Goal: Task Accomplishment & Management: Manage account settings

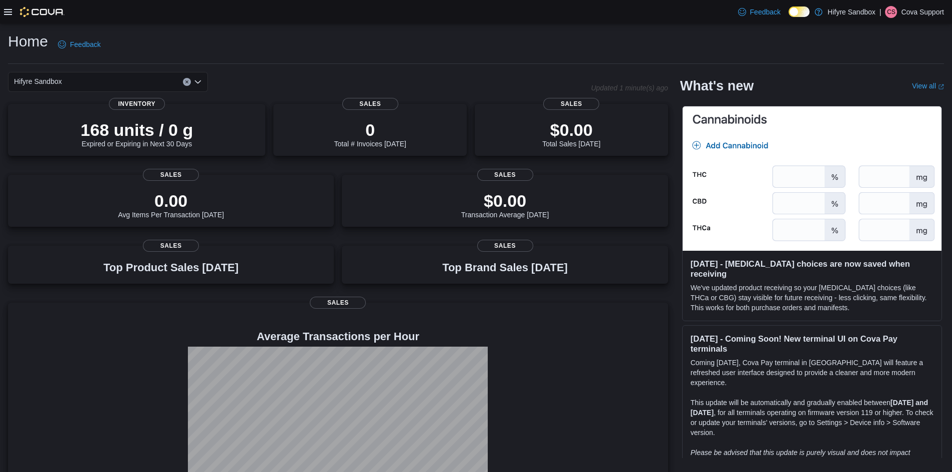
click at [6, 13] on icon at bounding box center [8, 12] width 8 height 8
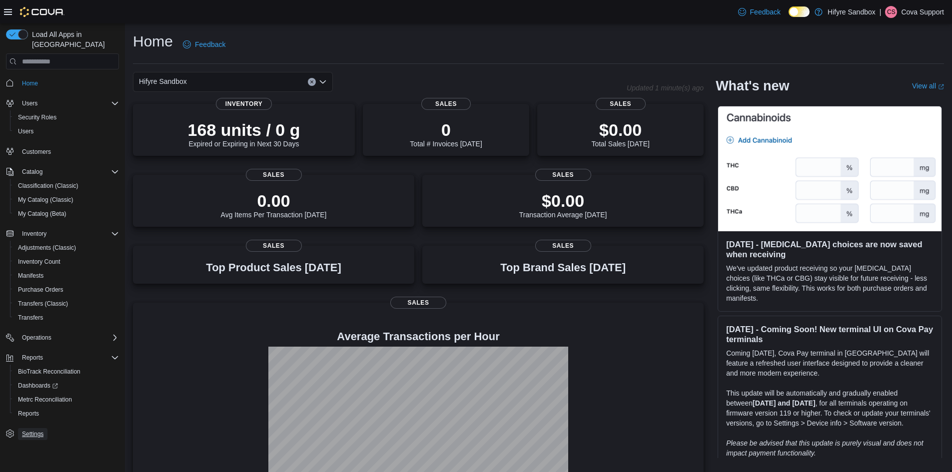
click at [32, 430] on span "Settings" at bounding box center [32, 434] width 21 height 8
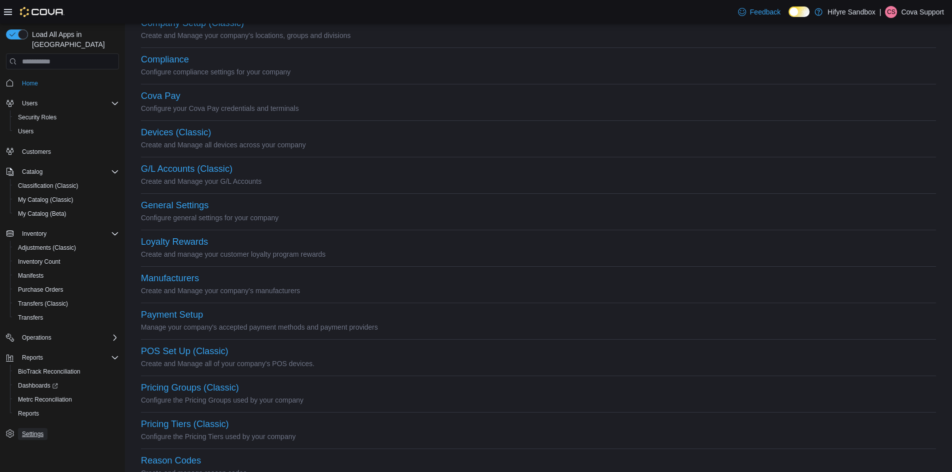
scroll to position [238, 0]
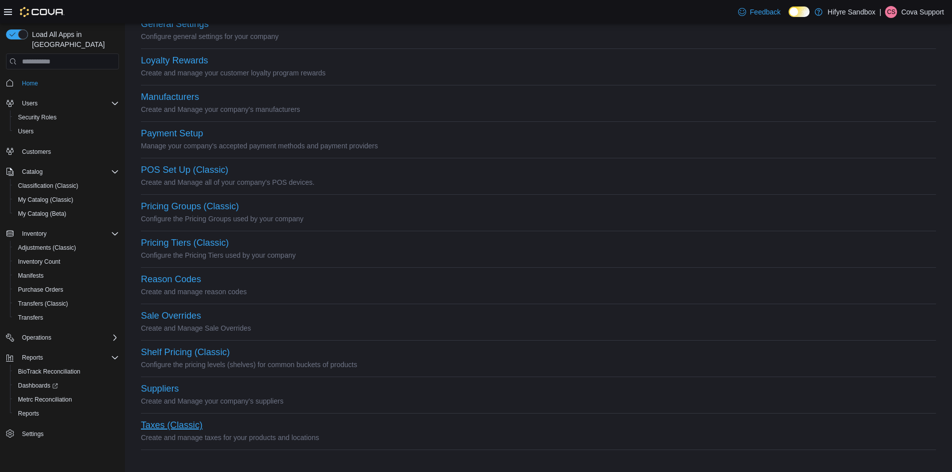
click at [172, 426] on button "Taxes (Classic)" at bounding box center [171, 425] width 61 height 10
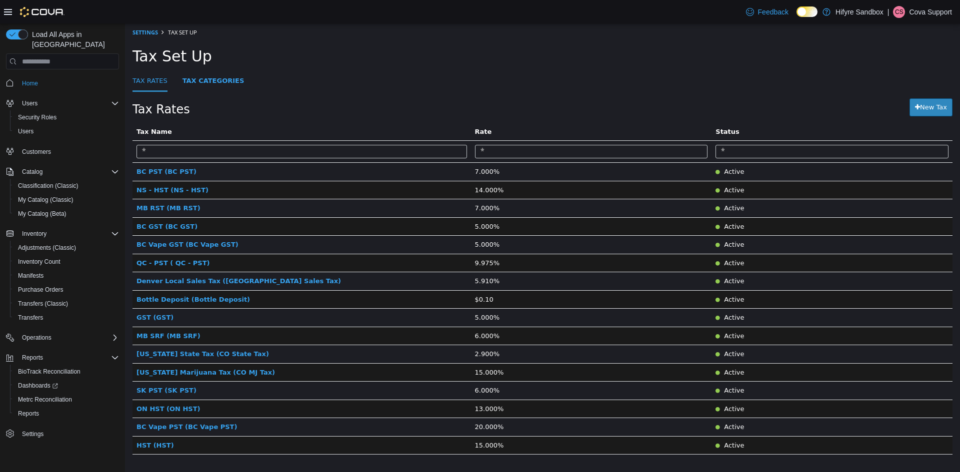
click at [318, 45] on div "Tax Set Up" at bounding box center [542, 55] width 835 height 29
click at [406, 99] on div "Tax Rates" at bounding box center [363, 107] width 462 height 18
